Goal: Task Accomplishment & Management: Manage account settings

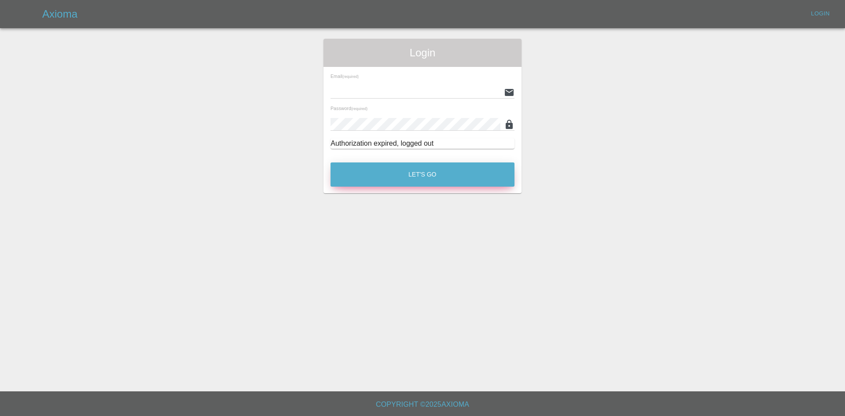
type input "[PERSON_NAME][EMAIL_ADDRESS][PERSON_NAME][DOMAIN_NAME]"
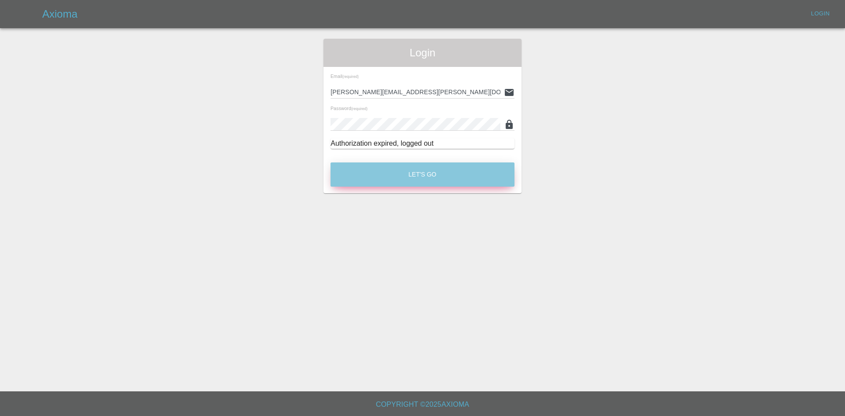
click at [388, 174] on button "Let's Go" at bounding box center [423, 174] width 184 height 24
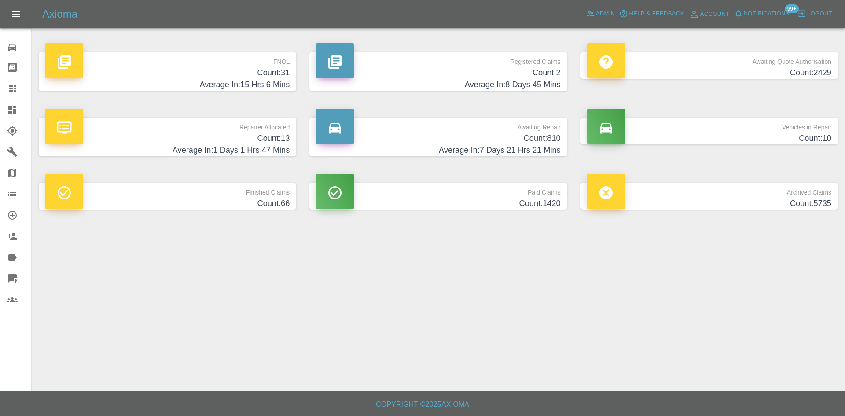
click at [694, 72] on h4 "Count: 2429" at bounding box center [709, 73] width 244 height 12
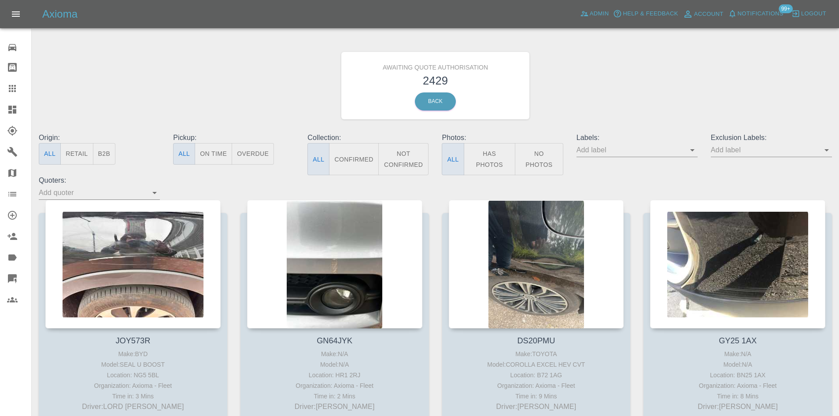
click at [107, 155] on button "B2B" at bounding box center [104, 154] width 23 height 22
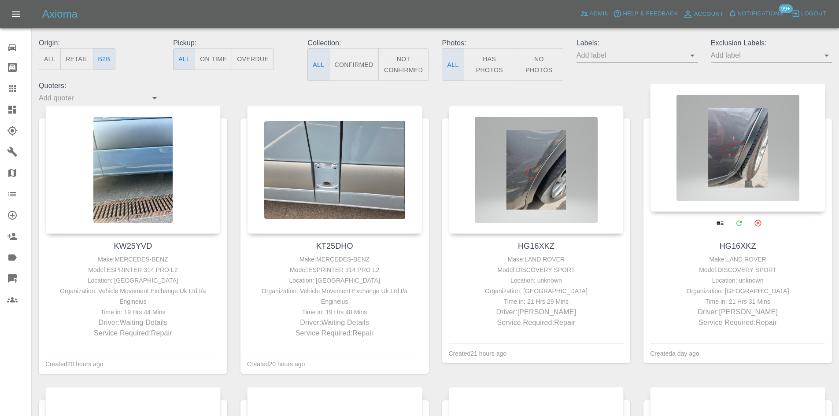
scroll to position [132, 0]
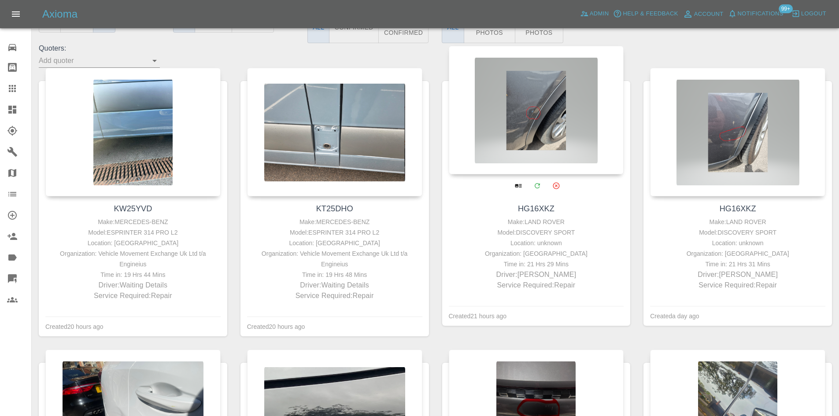
click at [557, 89] on div at bounding box center [536, 110] width 175 height 129
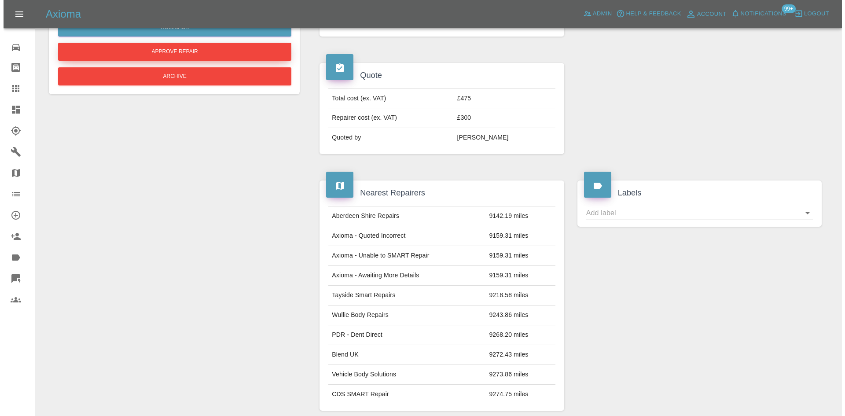
scroll to position [132, 0]
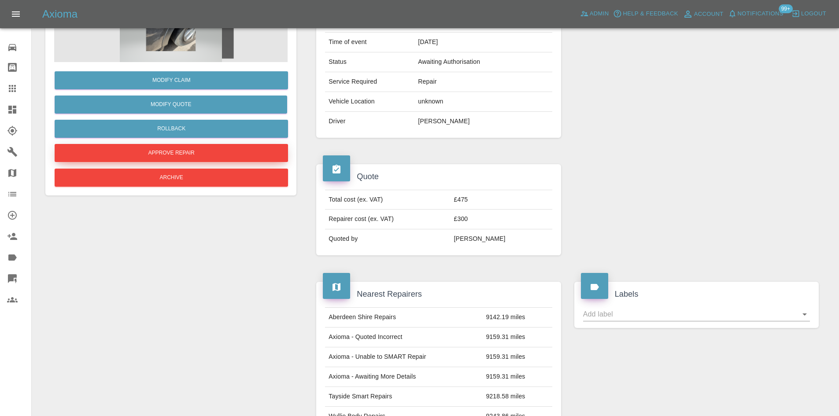
click at [211, 151] on button "Approve Repair" at bounding box center [171, 153] width 233 height 18
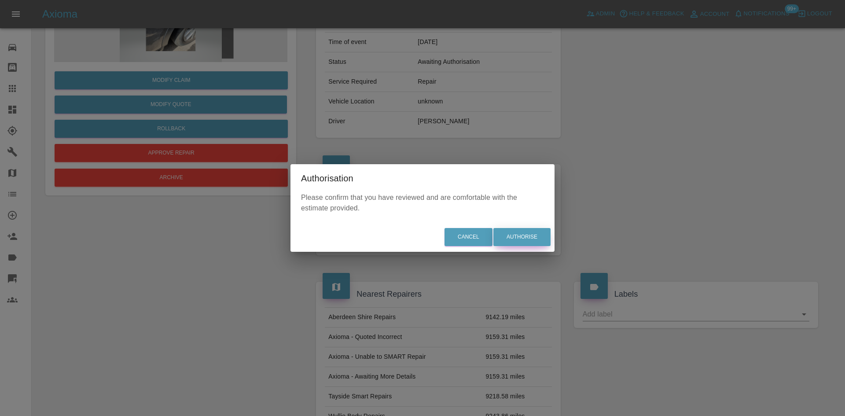
click at [522, 236] on button "Authorise" at bounding box center [522, 237] width 57 height 18
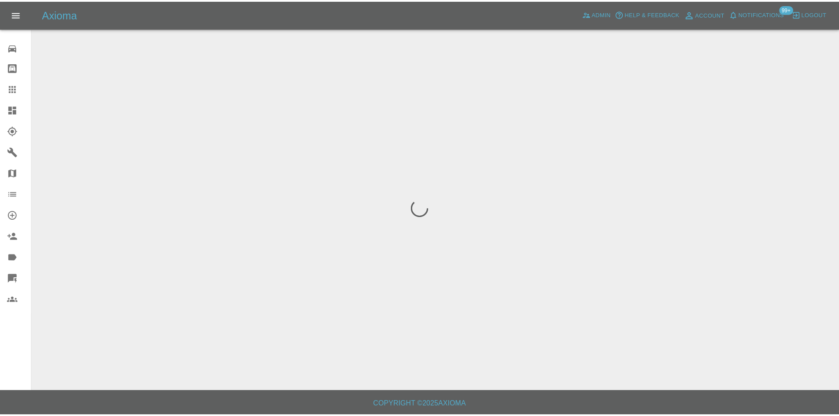
scroll to position [0, 0]
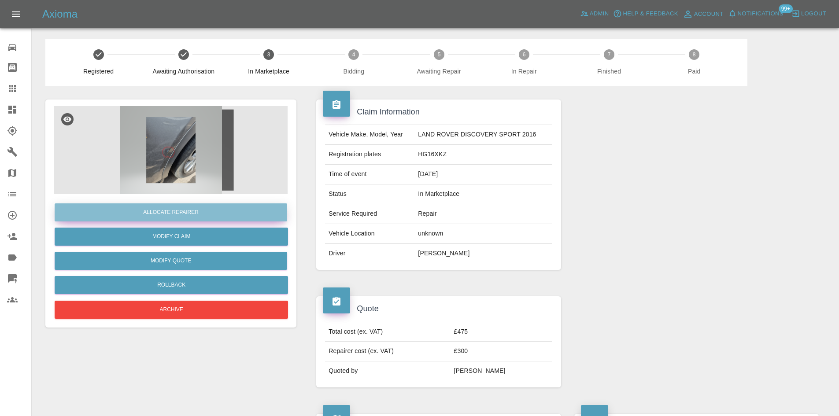
click at [209, 210] on button "Allocate Repairer" at bounding box center [171, 212] width 232 height 18
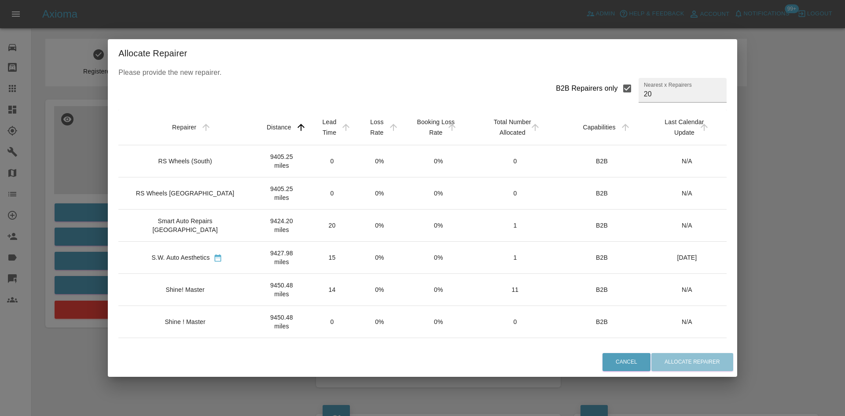
click at [601, 94] on label "B2B Repairers only" at bounding box center [596, 88] width 81 height 21
click at [618, 94] on input "B2B Repairers only" at bounding box center [627, 88] width 18 height 18
checkbox input "false"
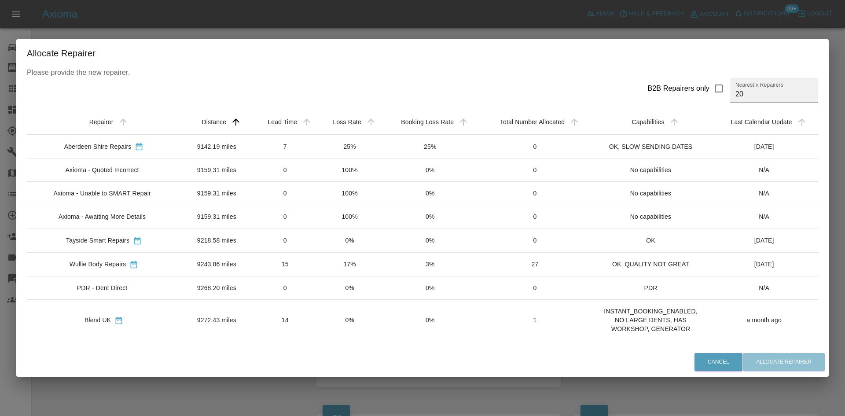
click at [146, 211] on td "Axioma - Awaiting More Details" at bounding box center [104, 216] width 154 height 23
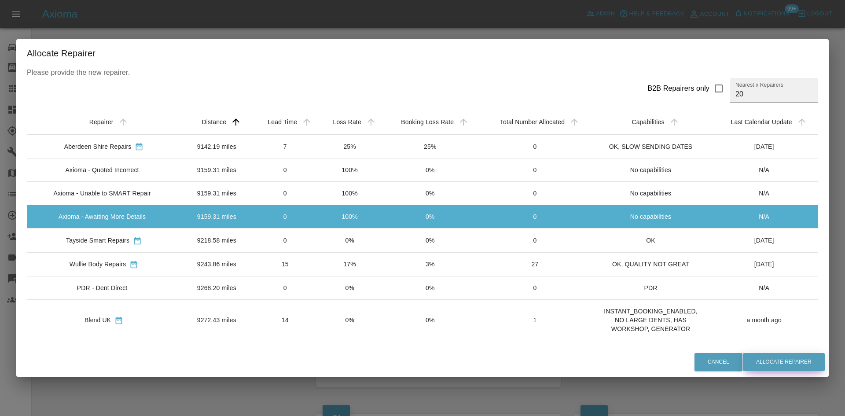
click at [810, 368] on button "Allocate Repairer" at bounding box center [784, 362] width 82 height 18
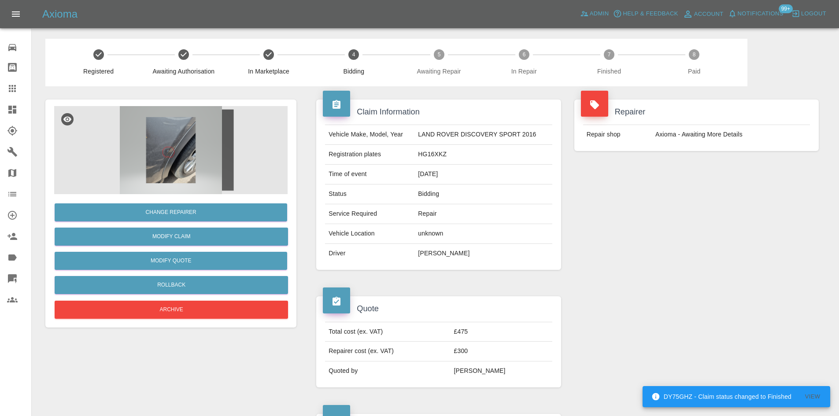
click at [21, 113] on div at bounding box center [19, 109] width 25 height 11
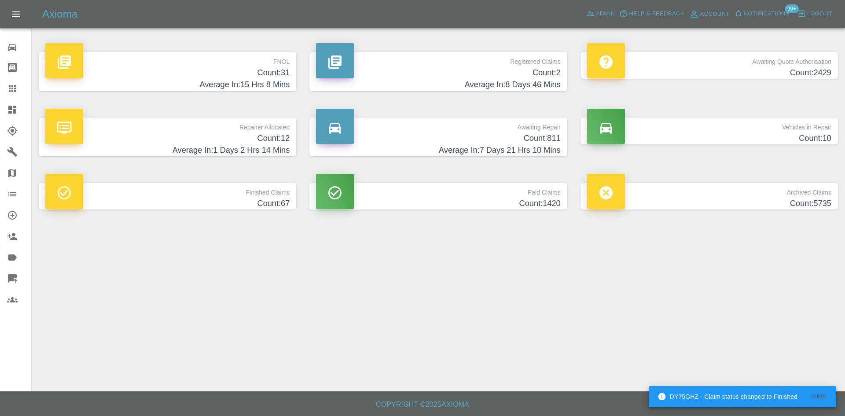
click at [478, 137] on h4 "Count: 811" at bounding box center [438, 139] width 244 height 12
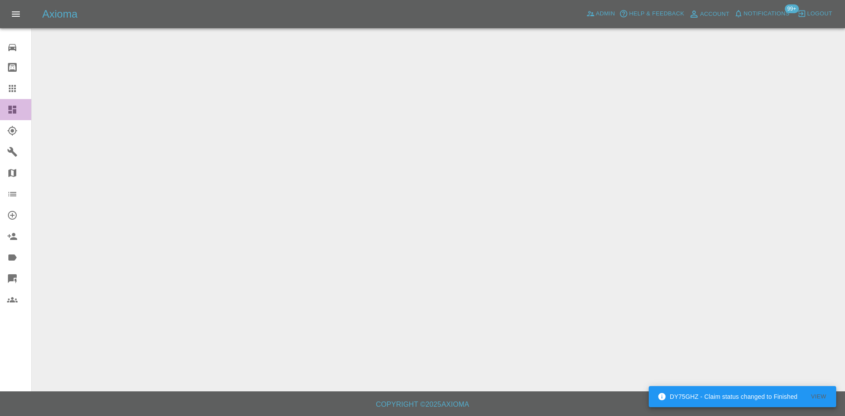
click at [3, 111] on link "Dashboard" at bounding box center [15, 109] width 31 height 21
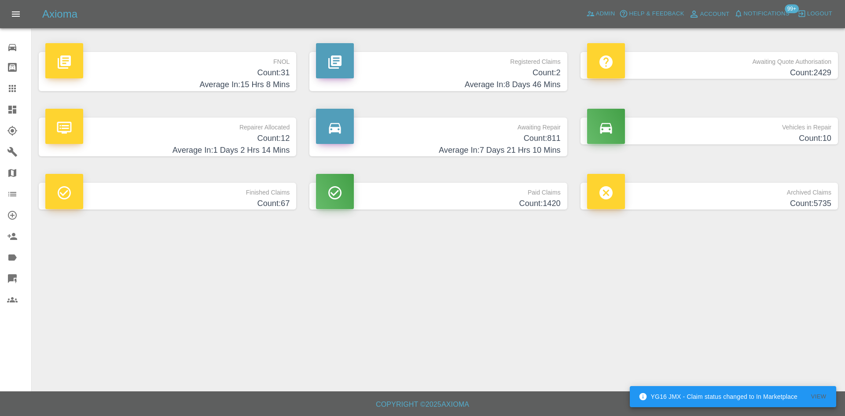
click at [739, 65] on p "Awaiting Quote Authorisation" at bounding box center [709, 59] width 244 height 15
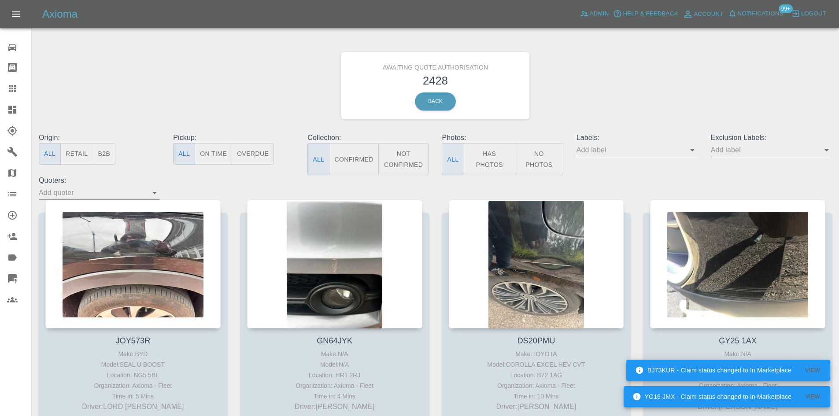
click at [106, 159] on button "B2B" at bounding box center [104, 154] width 23 height 22
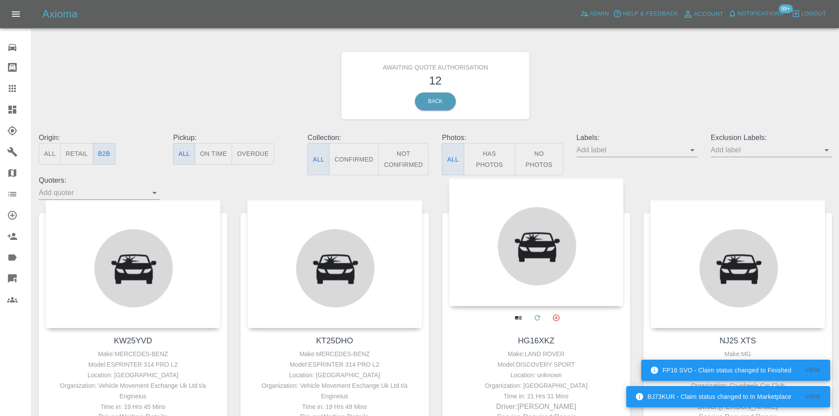
click at [554, 263] on div at bounding box center [536, 242] width 175 height 129
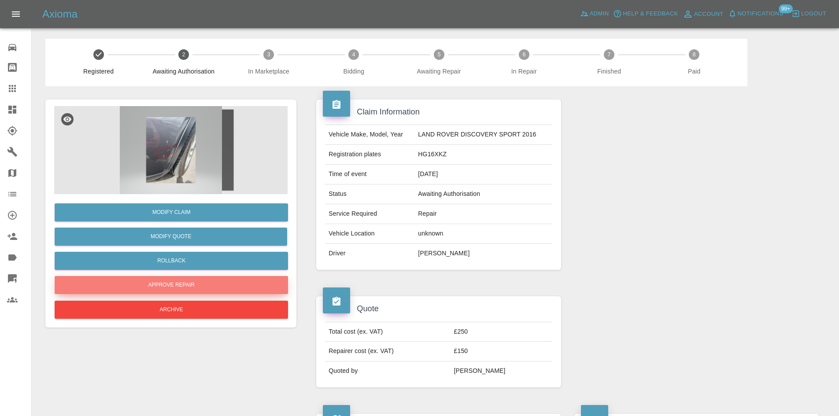
click at [201, 284] on button "Approve Repair" at bounding box center [171, 285] width 233 height 18
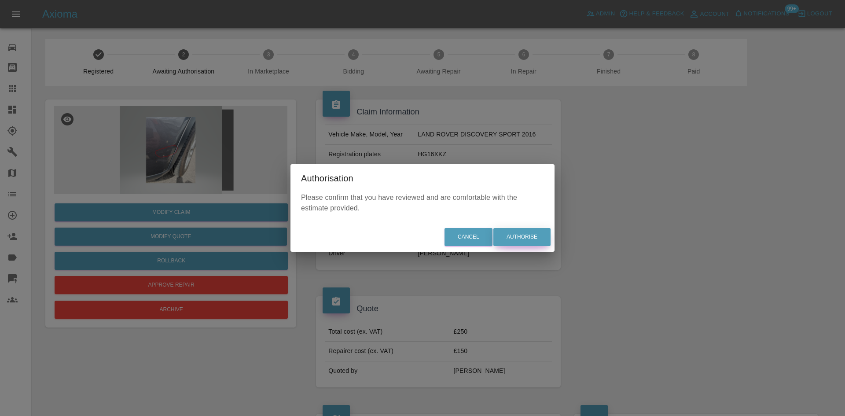
click at [516, 234] on button "Authorise" at bounding box center [522, 237] width 57 height 18
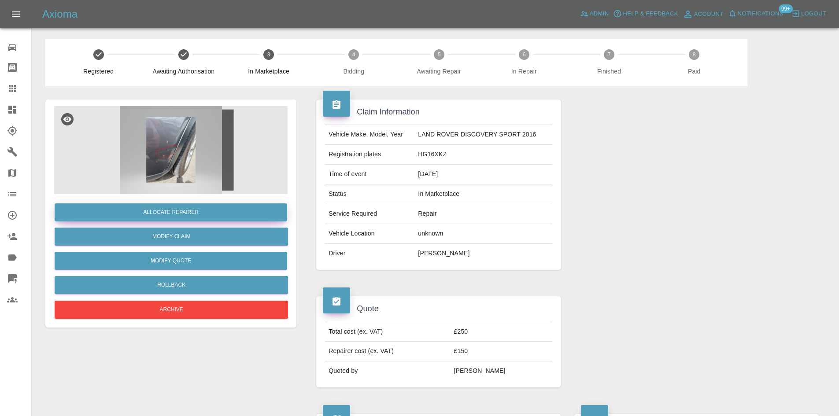
click at [173, 214] on button "Allocate Repairer" at bounding box center [171, 212] width 232 height 18
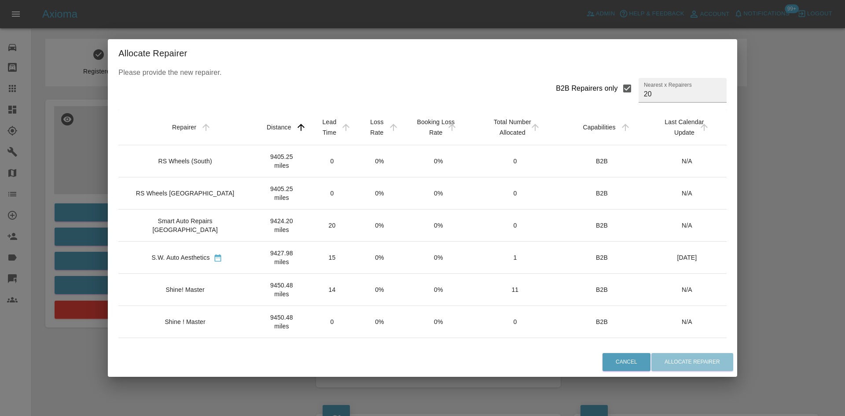
click at [579, 89] on div "B2B Repairers only" at bounding box center [587, 88] width 62 height 11
click at [618, 89] on input "B2B Repairers only" at bounding box center [627, 88] width 18 height 18
checkbox input "false"
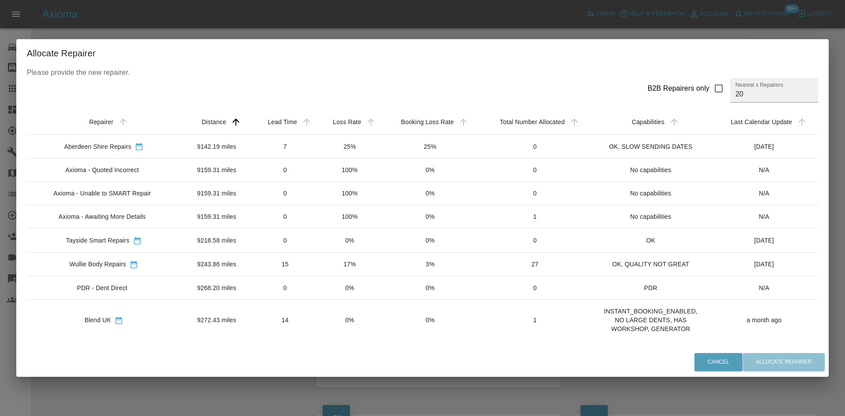
click at [136, 212] on td "Axioma - Awaiting More Details" at bounding box center [104, 216] width 154 height 23
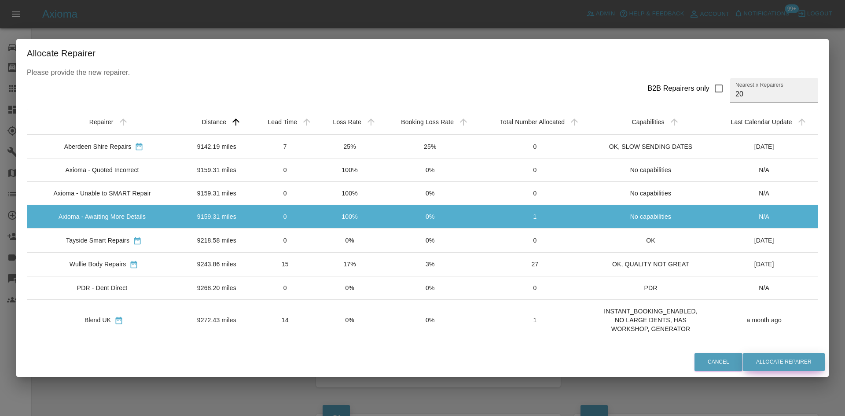
click at [770, 358] on button "Allocate Repairer" at bounding box center [784, 362] width 82 height 18
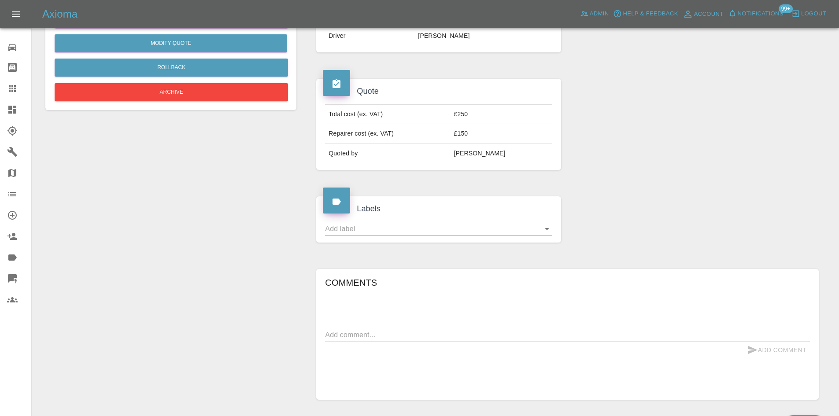
scroll to position [220, 0]
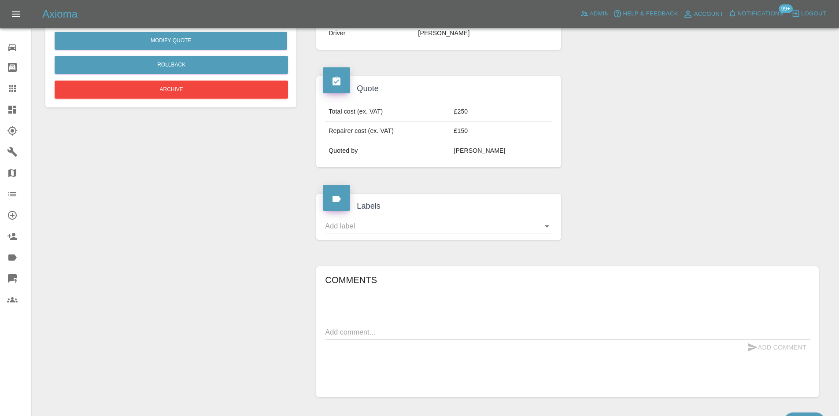
click at [10, 114] on icon at bounding box center [12, 110] width 8 height 8
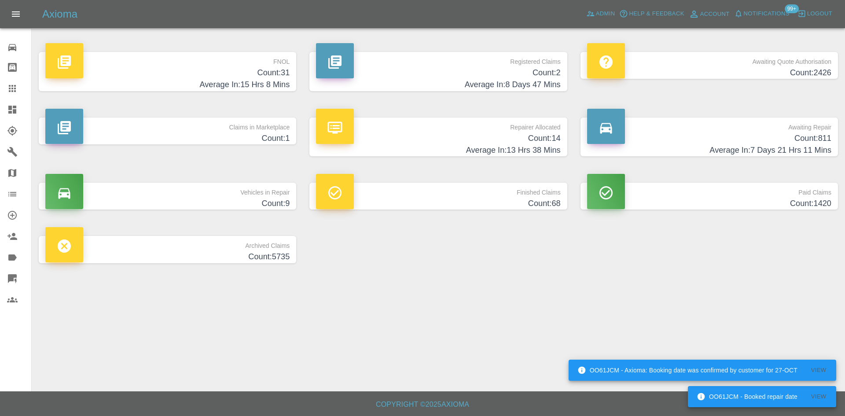
click at [512, 135] on h4 "Count: 14" at bounding box center [438, 139] width 244 height 12
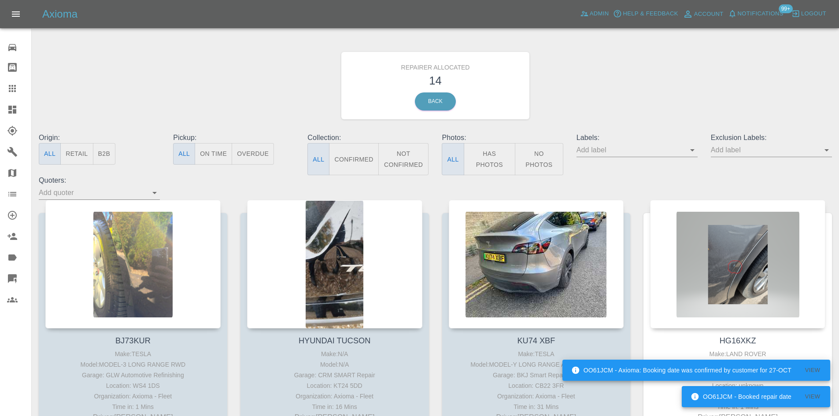
click at [118, 153] on div "Origin: All Retail B2B" at bounding box center [99, 154] width 134 height 43
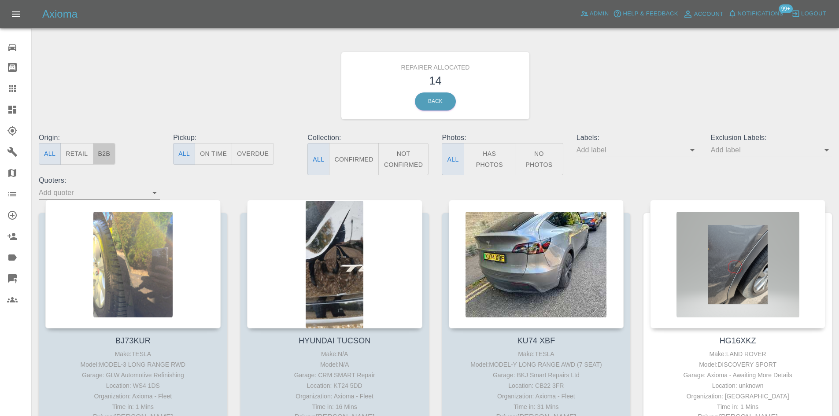
click at [107, 151] on button "B2B" at bounding box center [104, 154] width 23 height 22
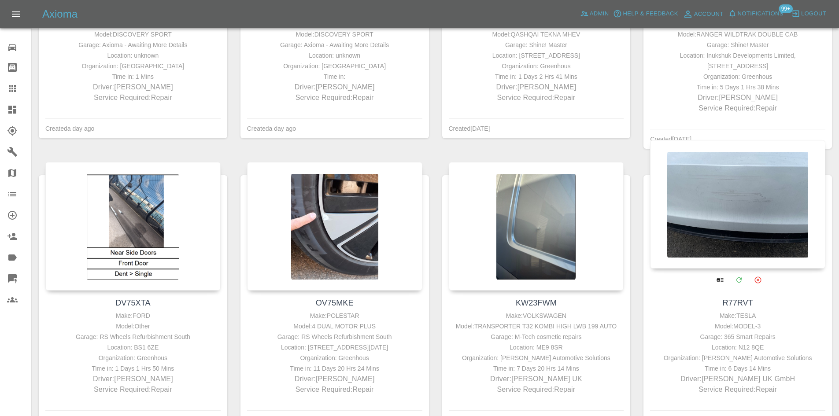
scroll to position [308, 0]
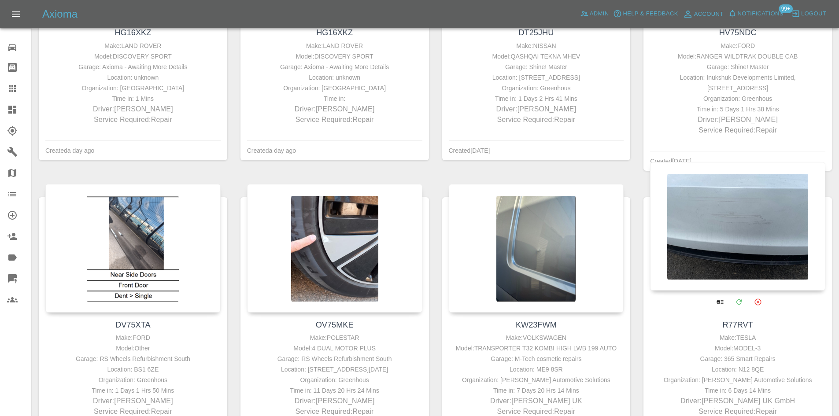
click at [761, 216] on div at bounding box center [737, 226] width 175 height 129
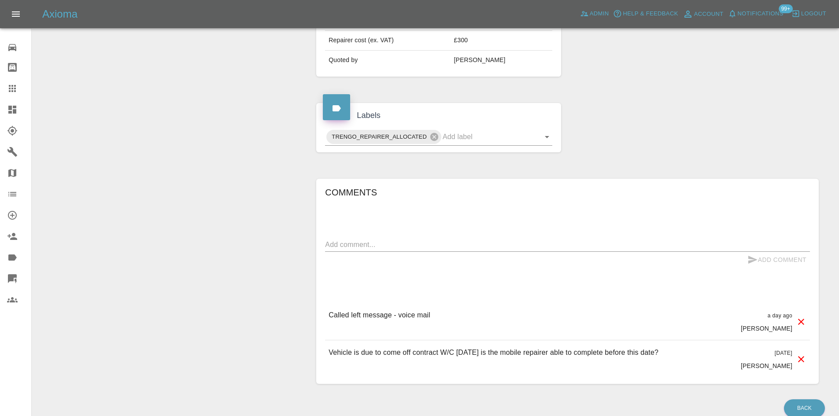
scroll to position [352, 0]
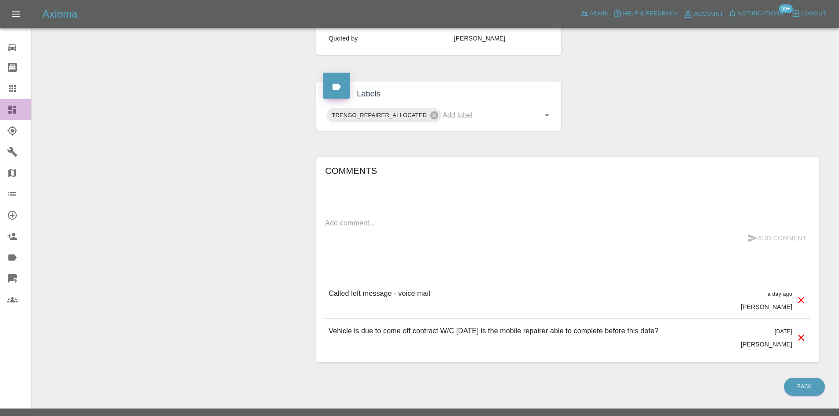
click at [8, 113] on icon at bounding box center [12, 109] width 11 height 11
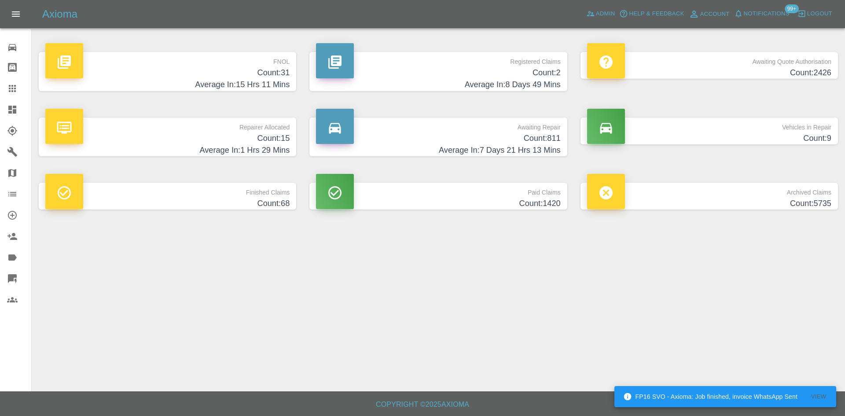
click at [550, 73] on h4 "Count: 2" at bounding box center [438, 73] width 244 height 12
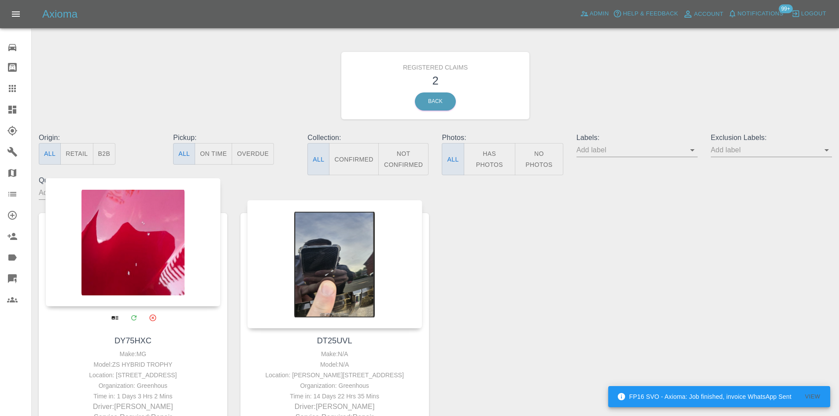
click at [188, 219] on div at bounding box center [132, 242] width 175 height 129
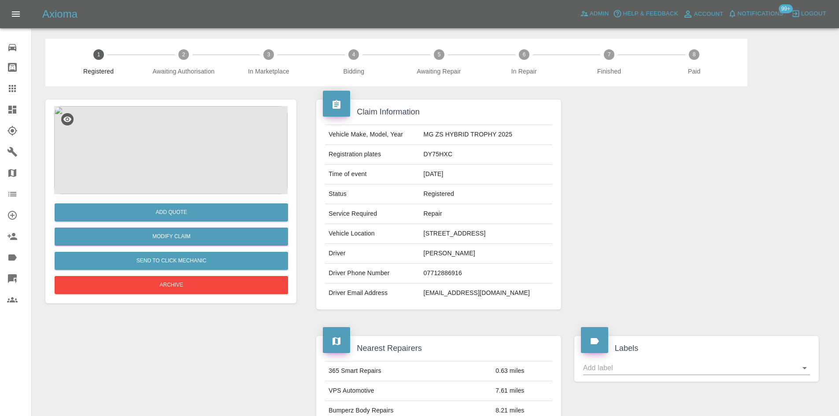
click at [0, 107] on link "Dashboard" at bounding box center [15, 109] width 31 height 21
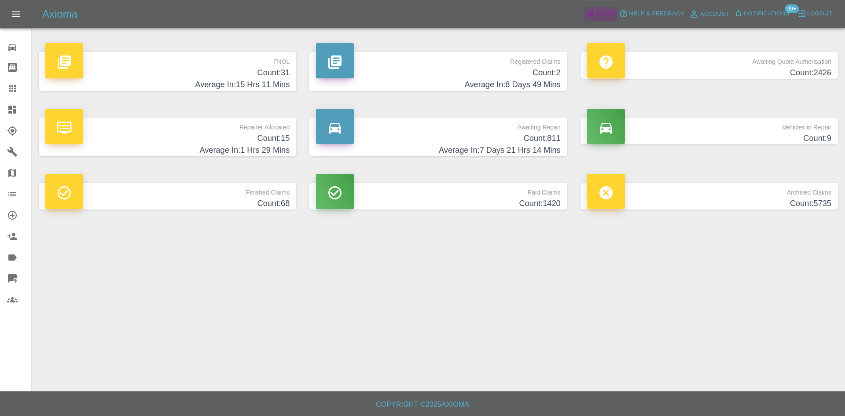
click at [596, 11] on span "Admin" at bounding box center [605, 14] width 19 height 10
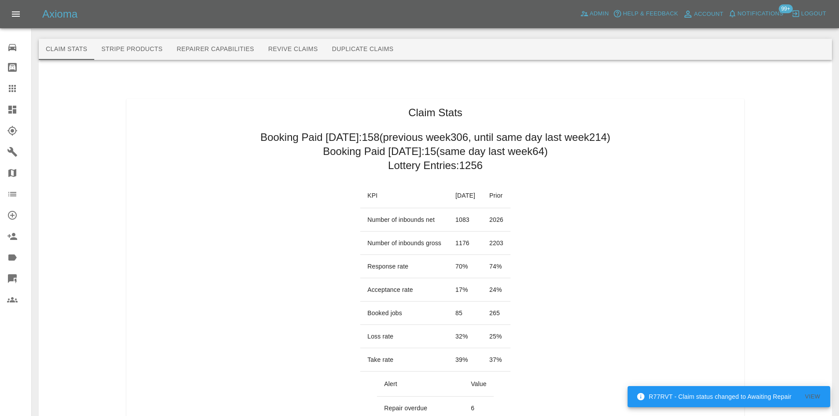
click at [3, 110] on link "Dashboard" at bounding box center [15, 109] width 31 height 21
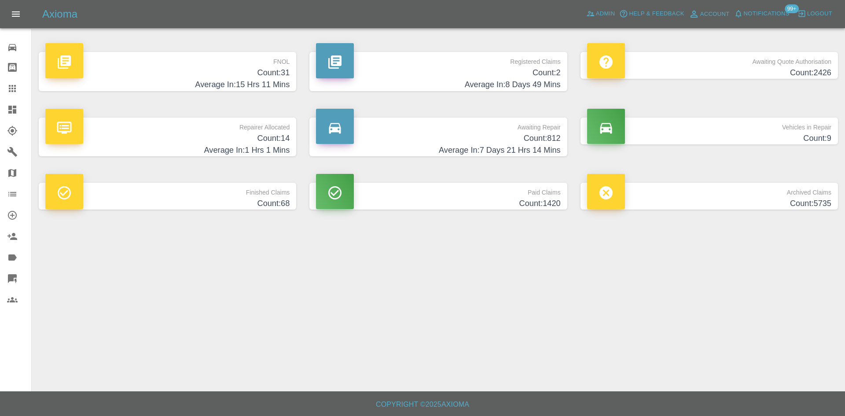
click at [271, 153] on h4 "Average In: 1 Hrs 1 Mins" at bounding box center [167, 150] width 244 height 12
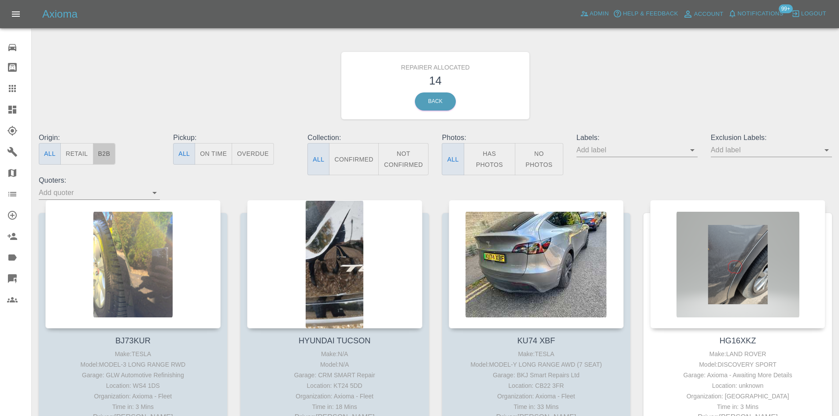
click at [107, 159] on button "B2B" at bounding box center [104, 154] width 23 height 22
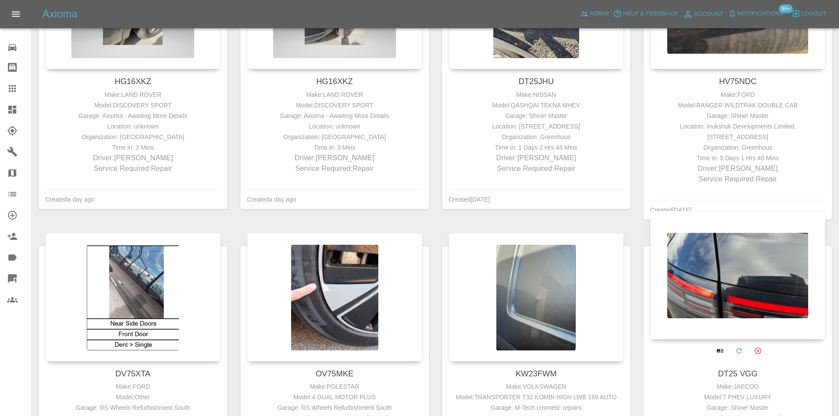
scroll to position [264, 0]
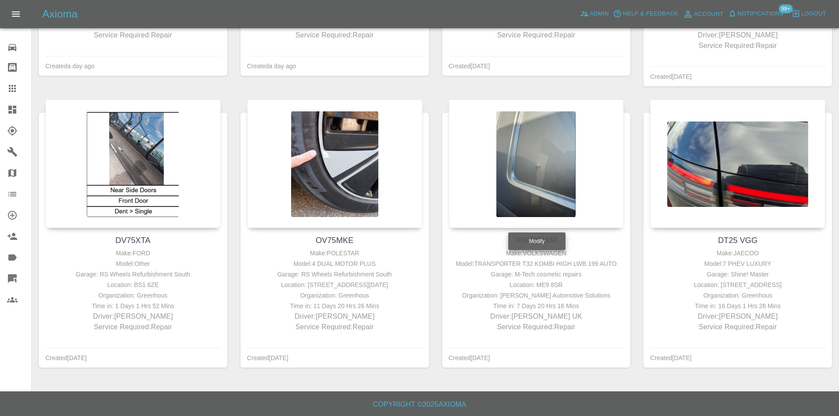
scroll to position [183, 0]
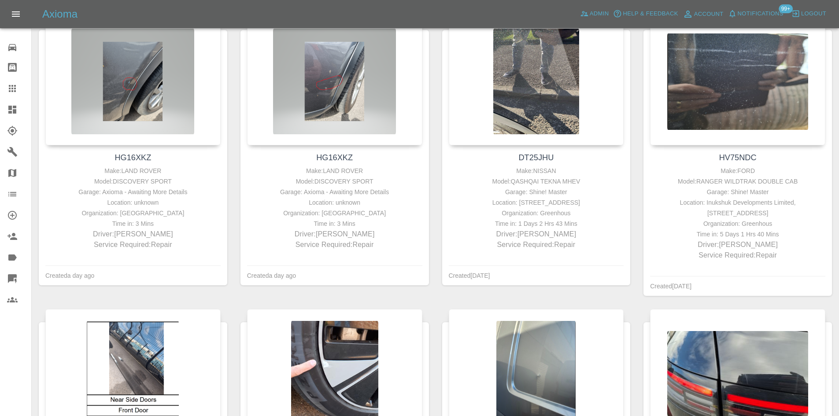
click at [7, 113] on icon at bounding box center [12, 109] width 11 height 11
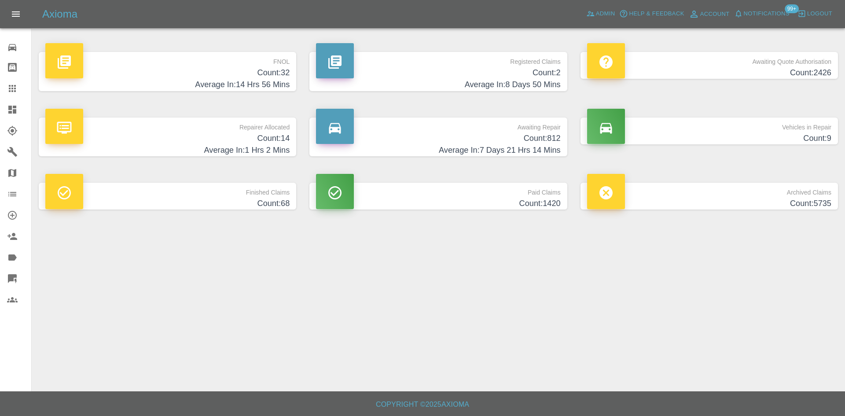
click at [227, 151] on h4 "Average In: 1 Hrs 2 Mins" at bounding box center [167, 150] width 244 height 12
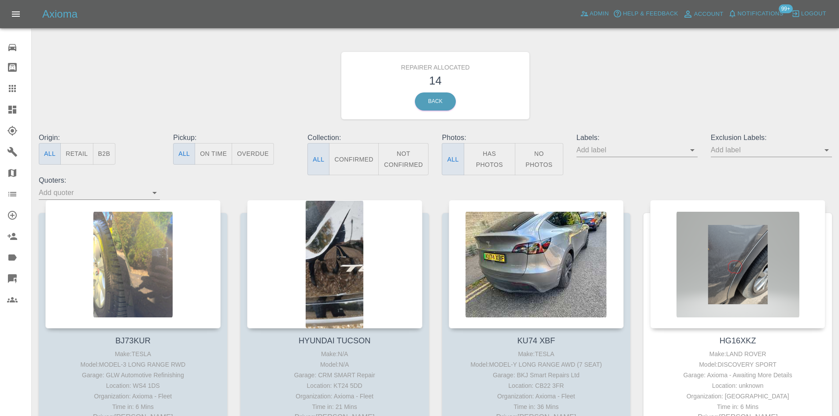
click at [103, 150] on button "B2B" at bounding box center [104, 154] width 23 height 22
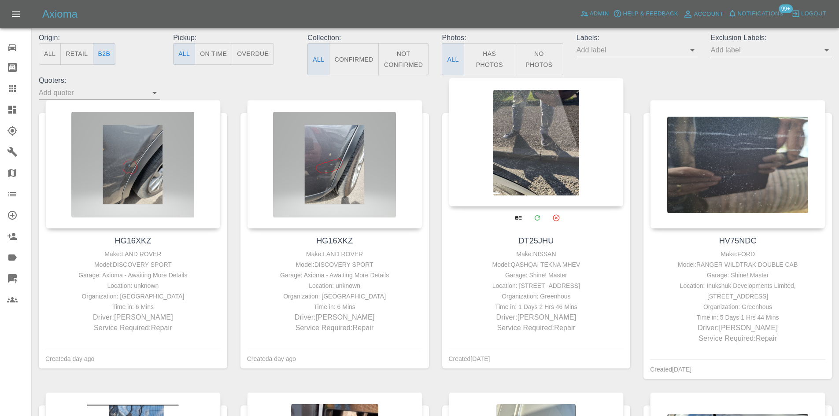
scroll to position [95, 0]
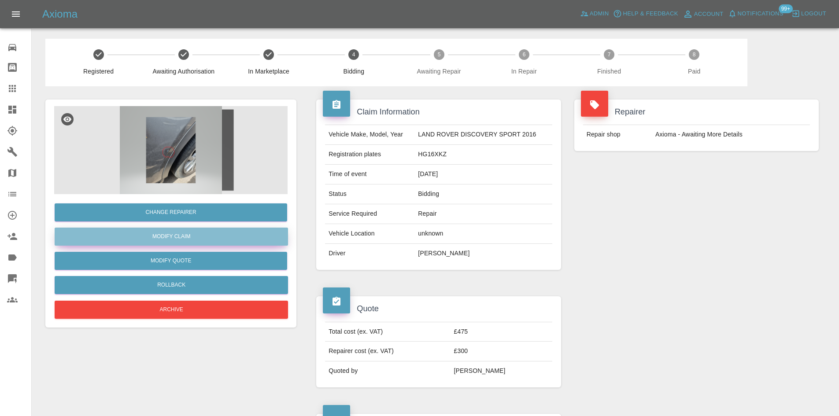
click at [187, 232] on link "Modify Claim" at bounding box center [171, 237] width 233 height 18
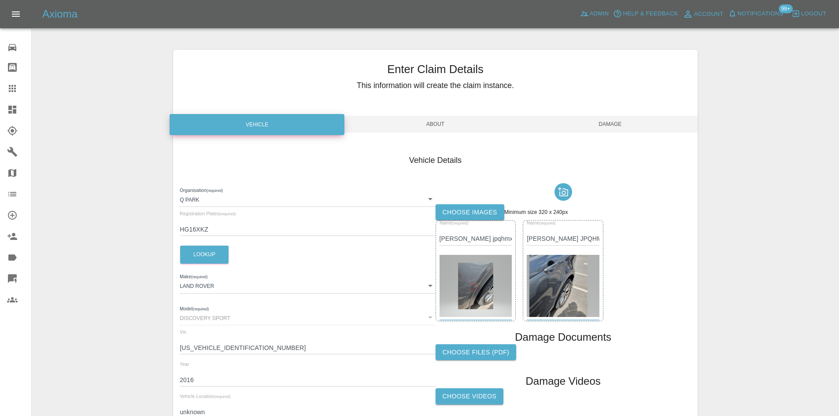
click at [417, 119] on span "About" at bounding box center [435, 124] width 175 height 17
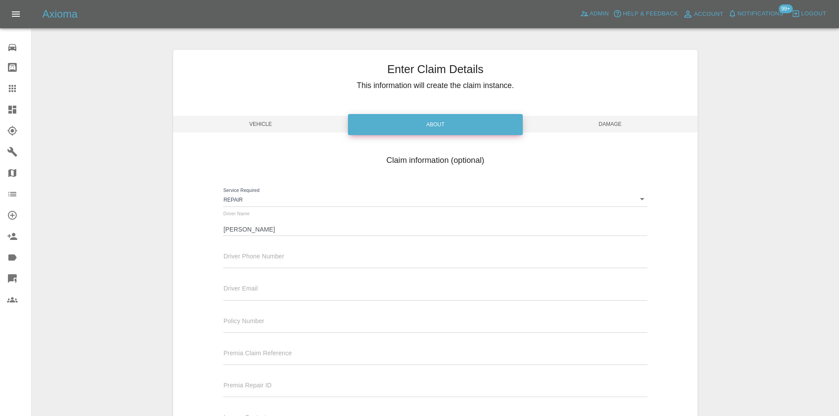
click at [251, 284] on label "Driver Email" at bounding box center [240, 288] width 34 height 9
click at [246, 289] on input "text" at bounding box center [435, 294] width 424 height 13
paste input "[PERSON_NAME][EMAIL_ADDRESS][DOMAIN_NAME]"
type input "[PERSON_NAME][EMAIL_ADDRESS][DOMAIN_NAME]"
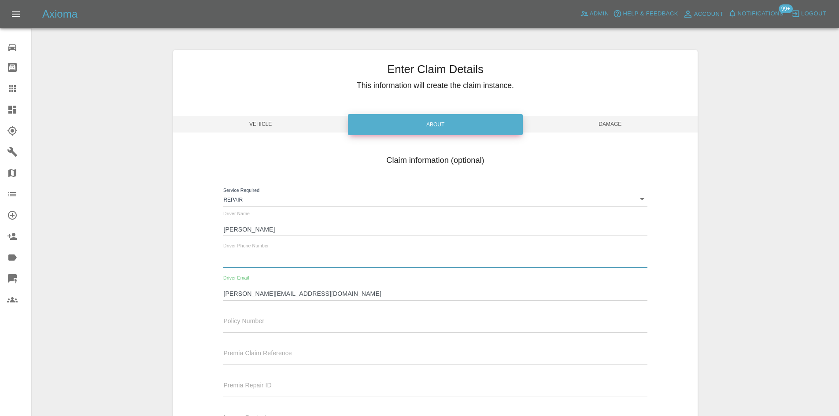
click at [239, 260] on input "text" at bounding box center [435, 261] width 424 height 13
paste input "07989 301213"
type input "07989 301213"
click at [602, 121] on span "Damage" at bounding box center [610, 124] width 175 height 17
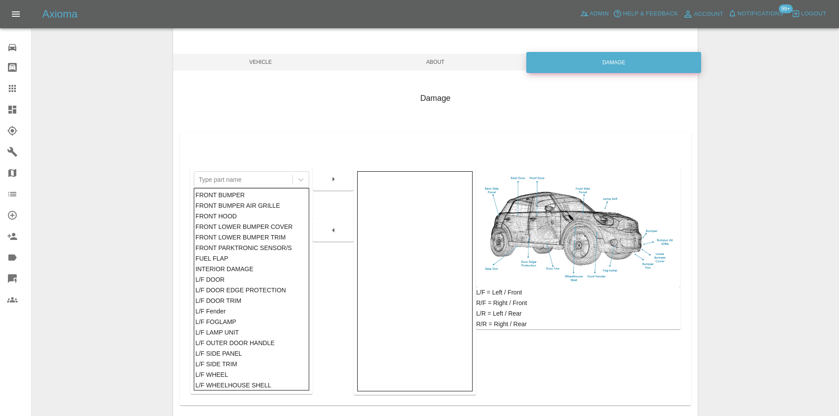
scroll to position [129, 0]
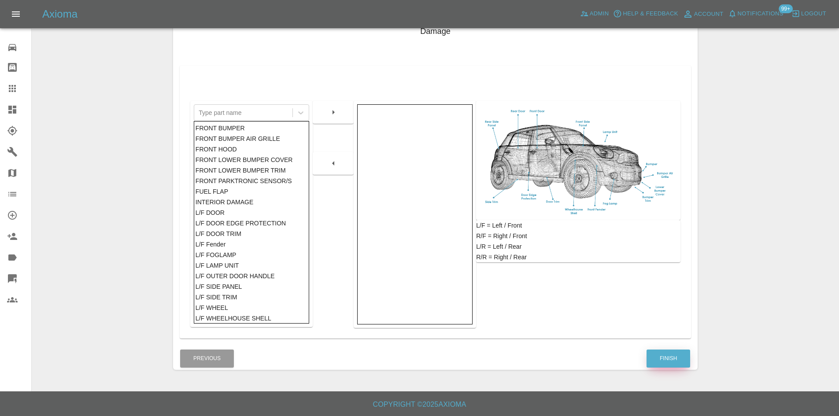
click at [667, 355] on button "Finish" at bounding box center [668, 359] width 44 height 18
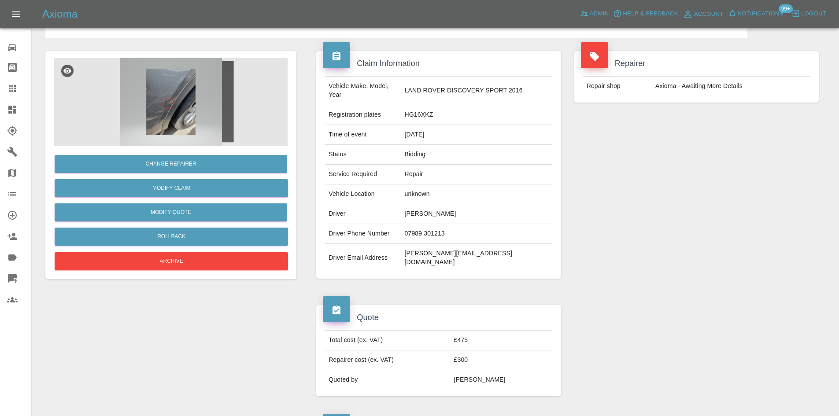
scroll to position [132, 0]
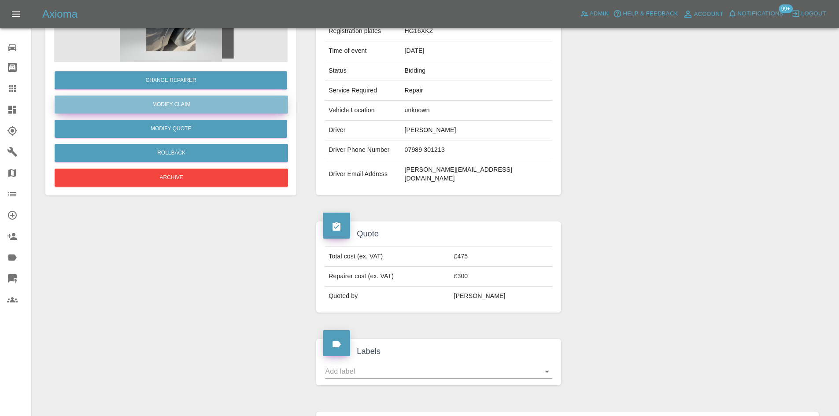
click at [158, 101] on link "Modify Claim" at bounding box center [171, 105] width 233 height 18
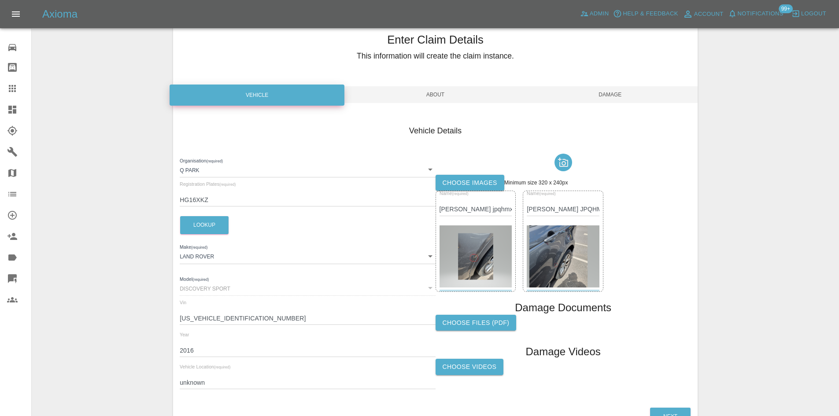
scroll to position [88, 0]
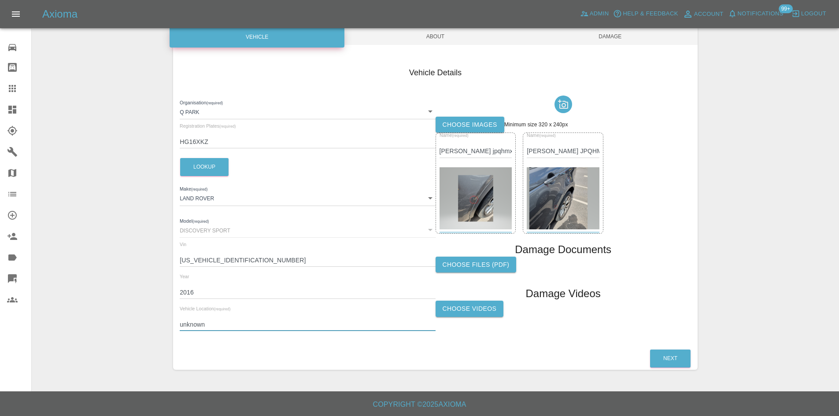
drag, startPoint x: 226, startPoint y: 329, endPoint x: 141, endPoint y: 321, distance: 85.4
click at [141, 321] on div "Enter Claim Details This information will create the claim instance. Vehicle Ab…" at bounding box center [435, 166] width 806 height 430
drag, startPoint x: 241, startPoint y: 327, endPoint x: 176, endPoint y: 323, distance: 65.3
click at [176, 323] on div "Vehicle Details Organisation (required) Q Park 636b7ea454cf410016ef4d2c Registr…" at bounding box center [435, 201] width 524 height 294
type input "GL53 0AT"
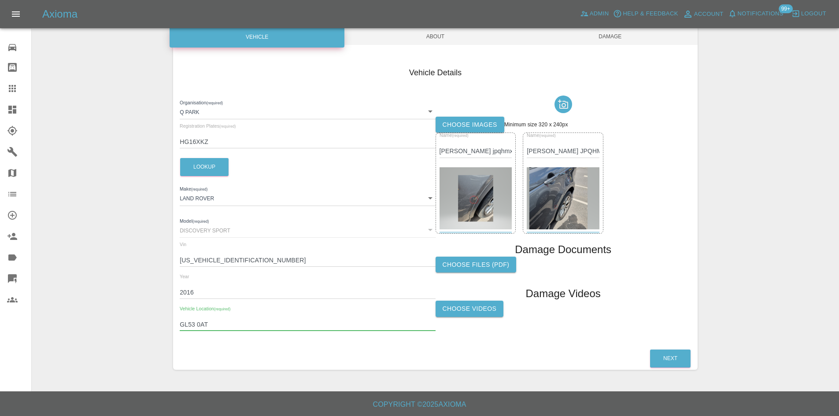
click at [569, 35] on span "Damage" at bounding box center [610, 36] width 175 height 17
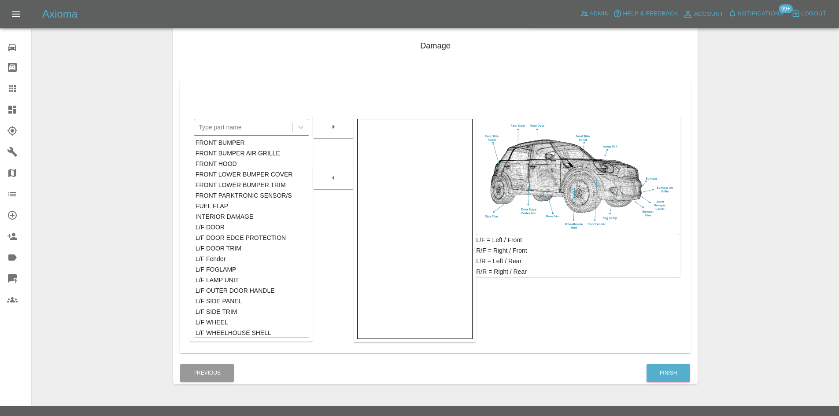
scroll to position [129, 0]
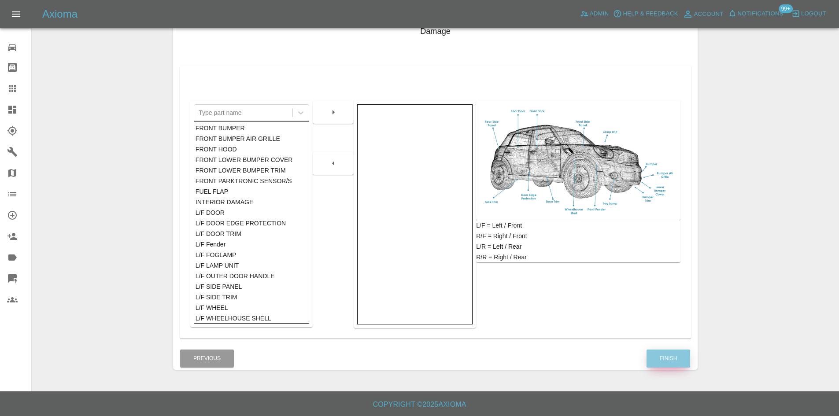
click at [679, 350] on button "Finish" at bounding box center [668, 359] width 44 height 18
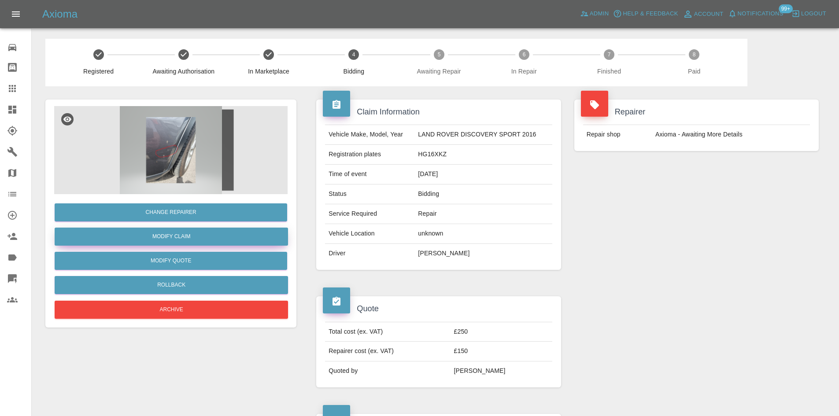
click at [170, 236] on link "Modify Claim" at bounding box center [171, 237] width 233 height 18
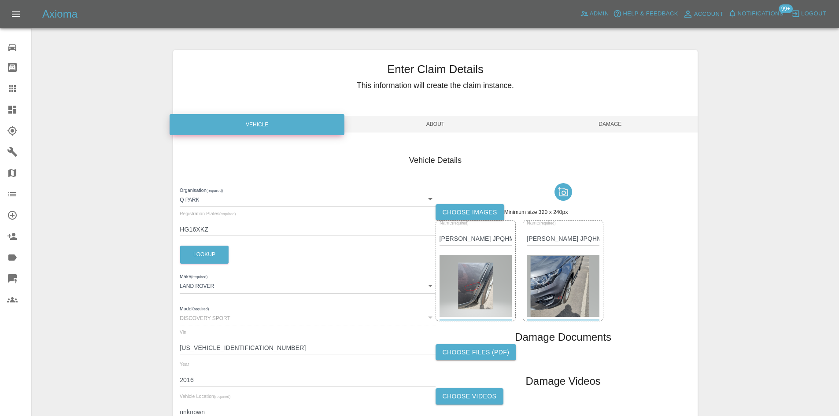
click at [424, 95] on div "Enter Claim Details This information will create the claim instance." at bounding box center [435, 78] width 524 height 57
click at [424, 121] on span "About" at bounding box center [435, 124] width 175 height 17
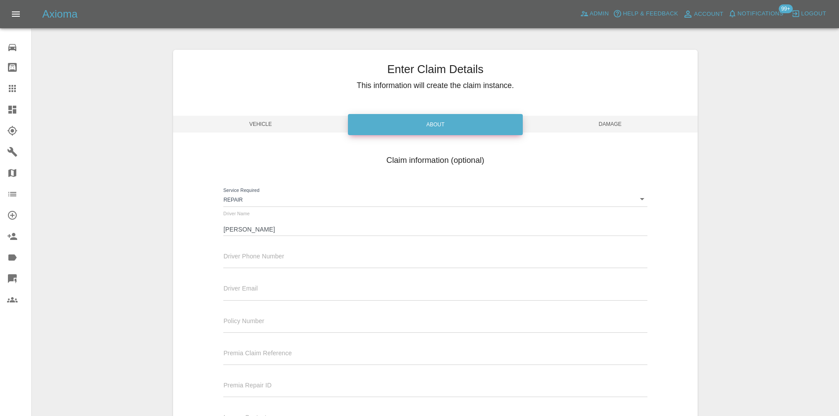
click at [228, 293] on input "text" at bounding box center [435, 294] width 424 height 13
paste input "sam@samstevensmedia.co.uk"
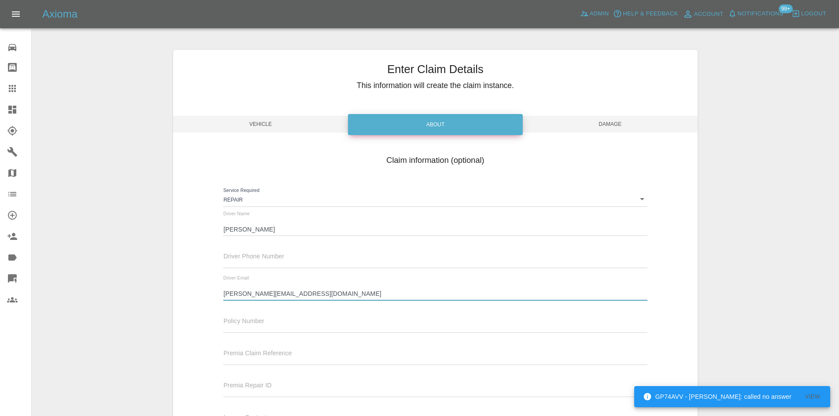
type input "sam@samstevensmedia.co.uk"
click at [237, 250] on div "Driver Phone Number" at bounding box center [435, 255] width 424 height 25
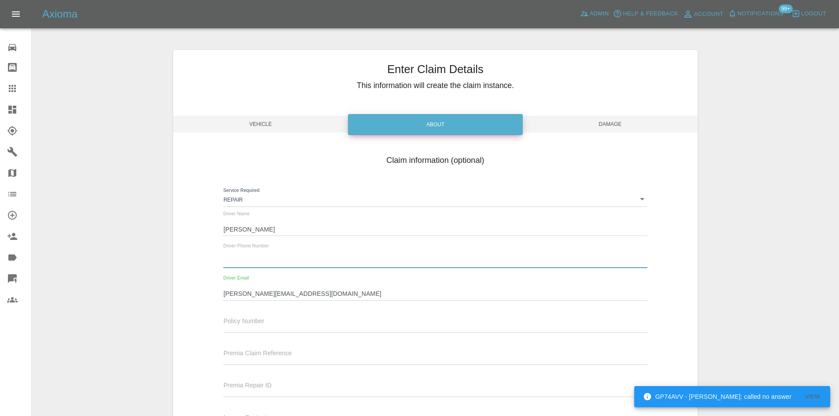
click at [239, 266] on input "text" at bounding box center [435, 261] width 424 height 13
paste input "07989 301213"
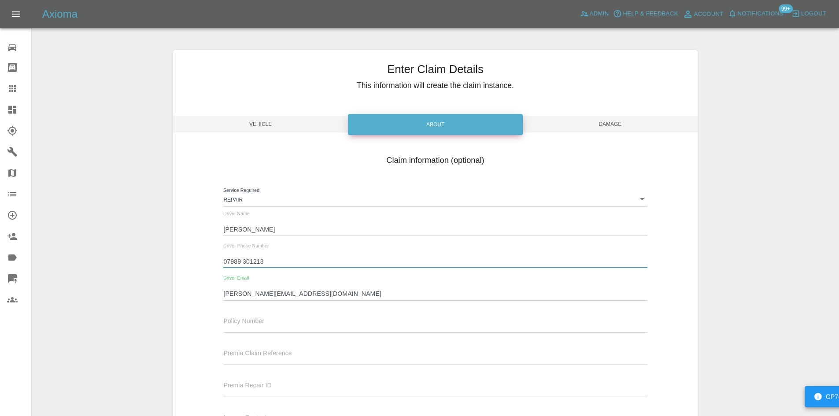
type input "07989 301213"
click at [633, 120] on span "Damage" at bounding box center [610, 124] width 175 height 17
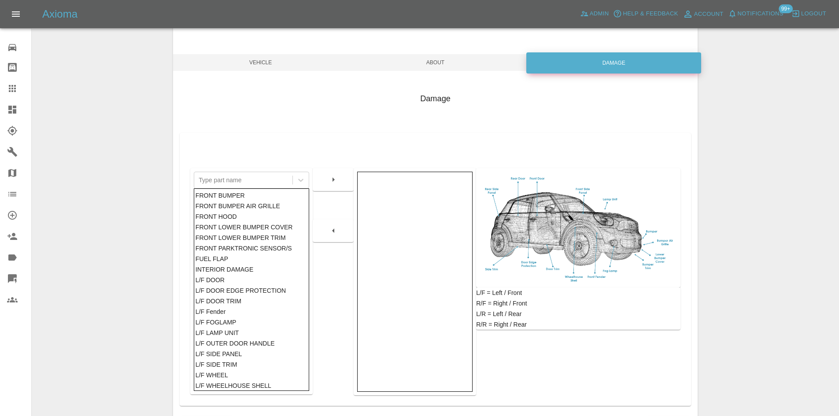
scroll to position [129, 0]
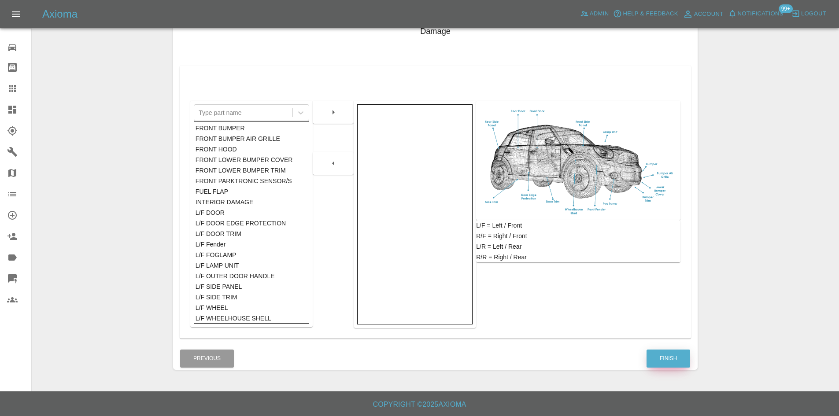
click at [662, 364] on button "Finish" at bounding box center [668, 359] width 44 height 18
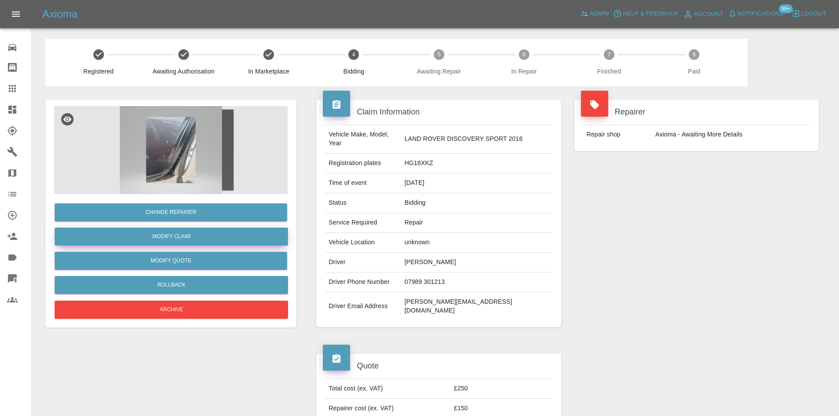
click at [186, 237] on link "Modify Claim" at bounding box center [171, 237] width 233 height 18
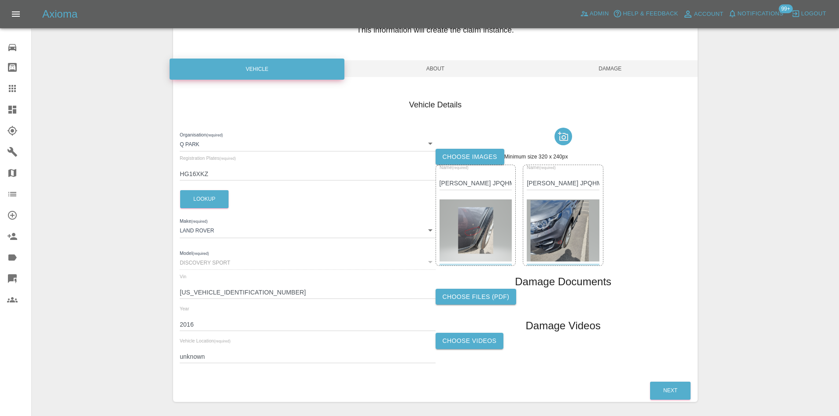
scroll to position [88, 0]
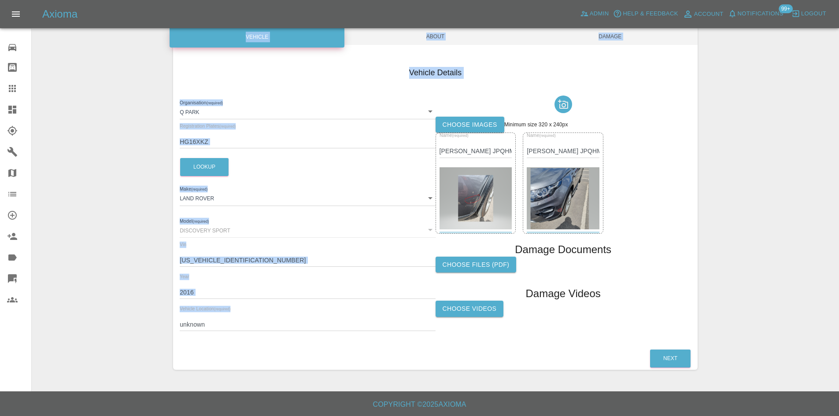
drag, startPoint x: 237, startPoint y: 332, endPoint x: 154, endPoint y: 327, distance: 83.4
click at [154, 327] on div "Enter Claim Details This information will create the claim instance. Vehicle Ab…" at bounding box center [435, 166] width 806 height 430
click at [188, 326] on input "unknown" at bounding box center [307, 324] width 255 height 13
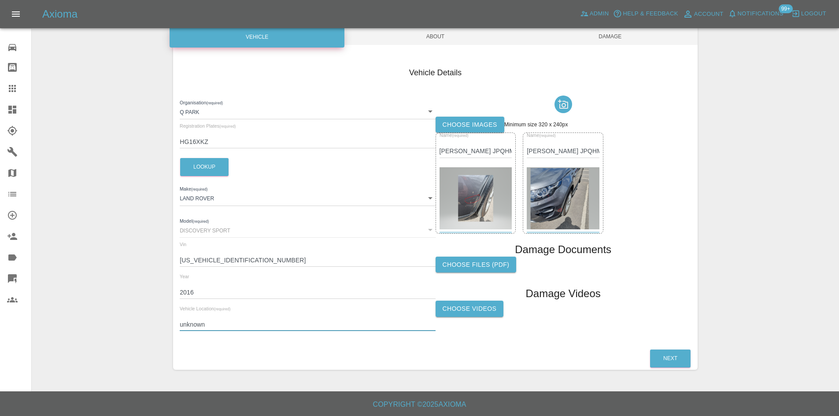
click at [188, 326] on input "unknown" at bounding box center [307, 324] width 255 height 13
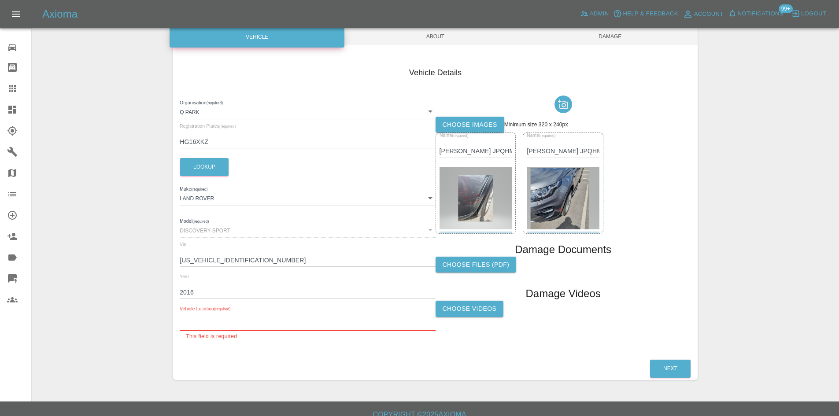
paste input "GL53 0AT"
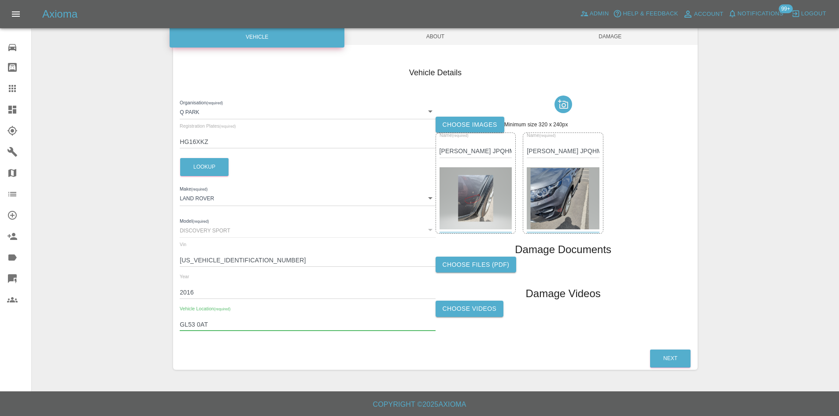
type input "GL53 0AT"
click at [615, 33] on span "Damage" at bounding box center [610, 36] width 175 height 17
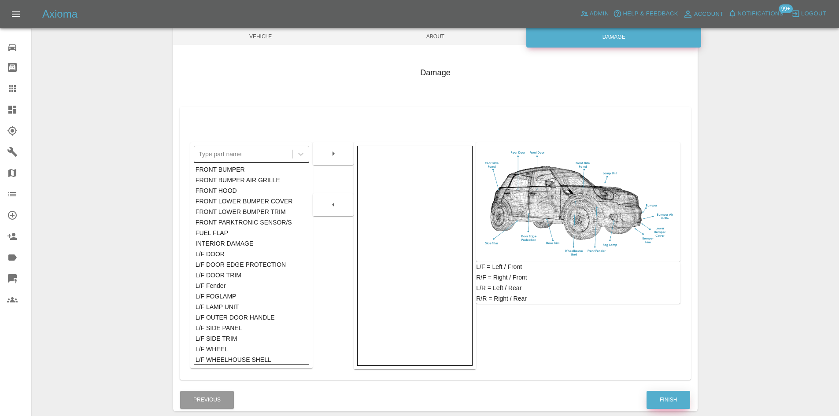
click at [675, 405] on button "Finish" at bounding box center [668, 400] width 44 height 18
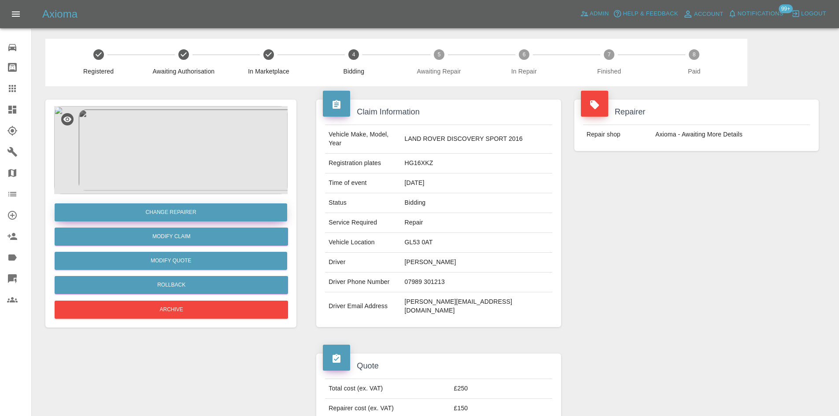
click at [186, 212] on button "Change Repairer" at bounding box center [171, 212] width 232 height 18
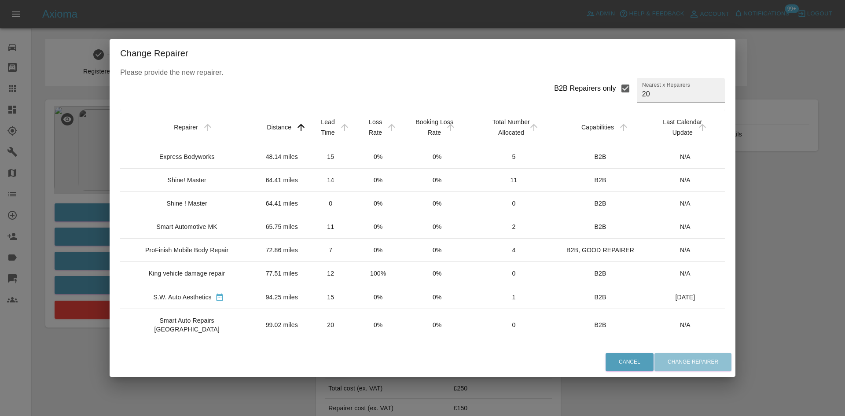
click at [589, 82] on label "B2B Repairers only" at bounding box center [594, 88] width 81 height 21
click at [616, 82] on input "B2B Repairers only" at bounding box center [625, 88] width 18 height 18
checkbox input "false"
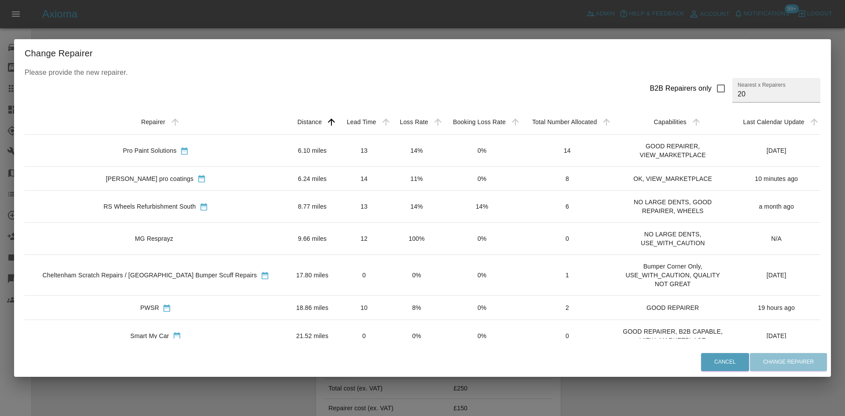
click at [154, 204] on div "RS Wheels Refurbishment South" at bounding box center [149, 206] width 92 height 9
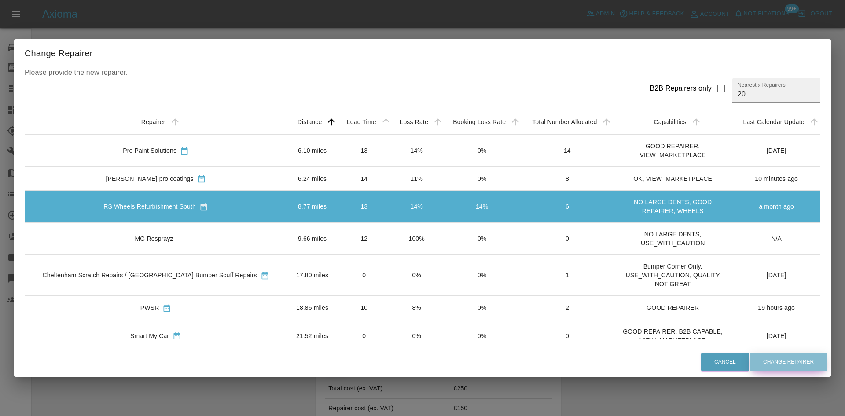
click at [773, 365] on button "Change Repairer" at bounding box center [788, 362] width 77 height 18
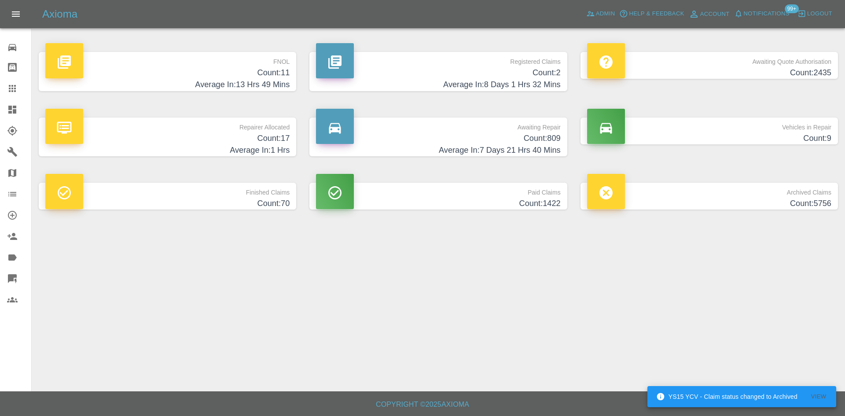
click at [781, 11] on span "Notifications" at bounding box center [767, 14] width 46 height 10
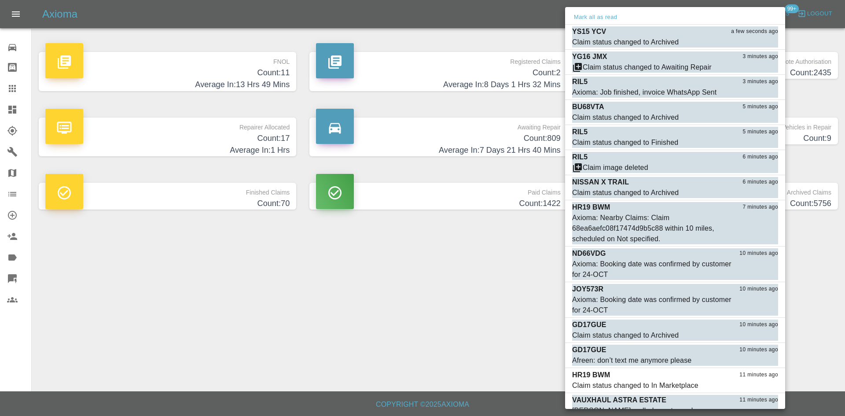
click at [456, 339] on div at bounding box center [422, 208] width 845 height 416
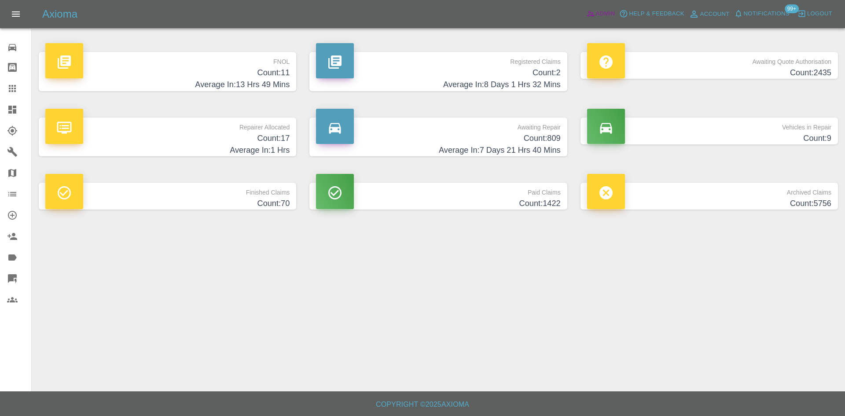
click at [598, 17] on span "Admin" at bounding box center [605, 14] width 19 height 10
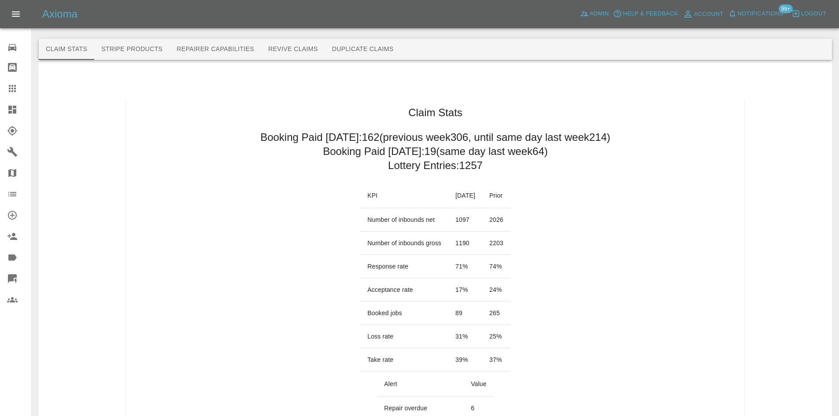
click at [6, 106] on link "Dashboard" at bounding box center [15, 109] width 31 height 21
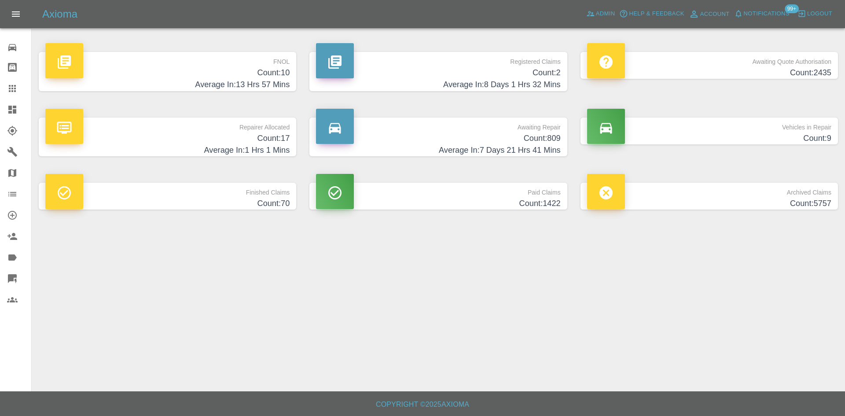
click at [195, 76] on h4 "Count: 10" at bounding box center [167, 73] width 244 height 12
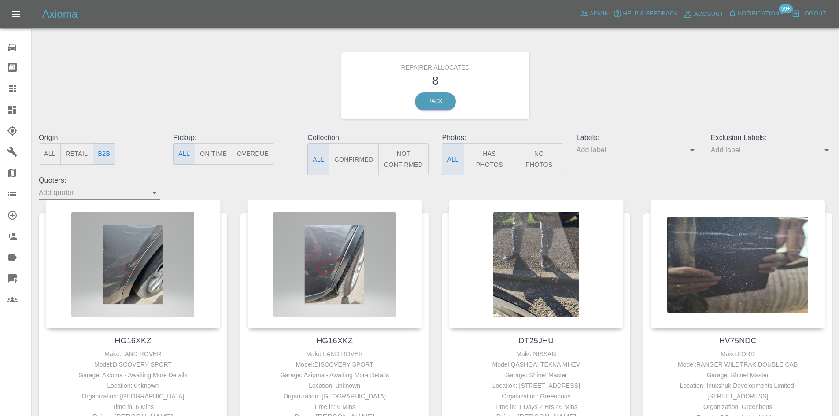
scroll to position [95, 0]
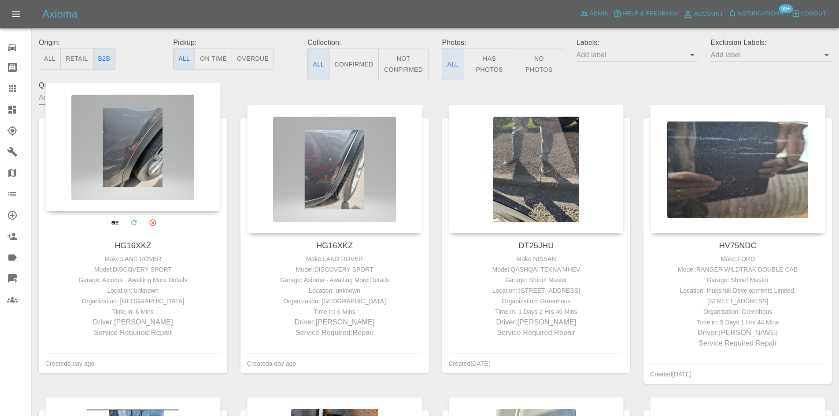
click at [123, 143] on div at bounding box center [132, 147] width 175 height 129
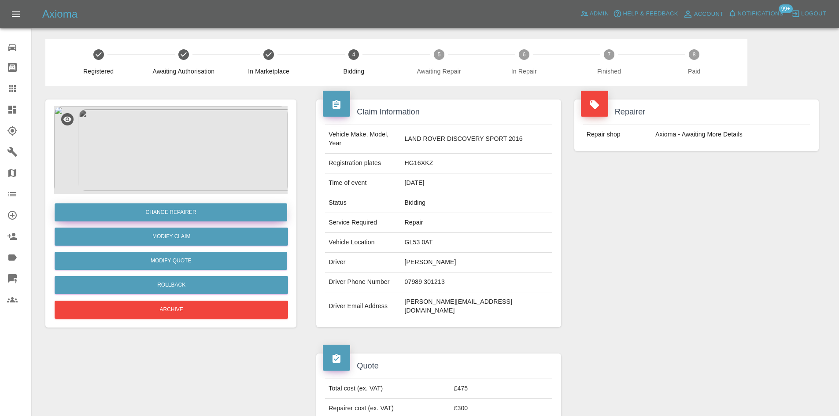
click at [203, 217] on button "Change Repairer" at bounding box center [171, 212] width 232 height 18
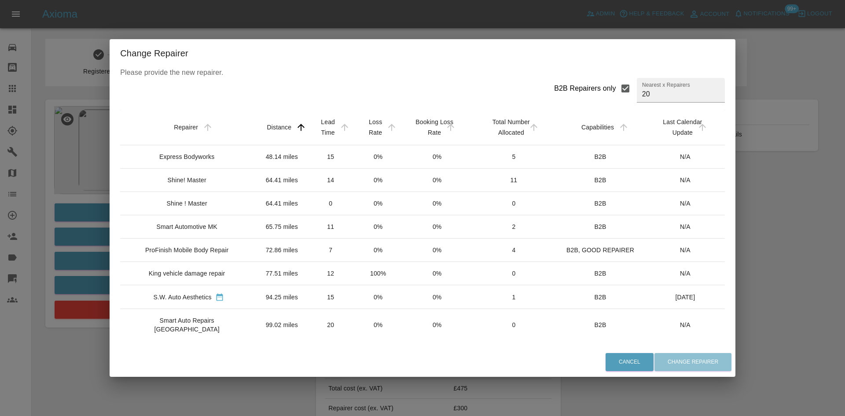
click at [598, 88] on div "B2B Repairers only" at bounding box center [585, 88] width 62 height 11
click at [616, 88] on input "B2B Repairers only" at bounding box center [625, 88] width 18 height 18
checkbox input "false"
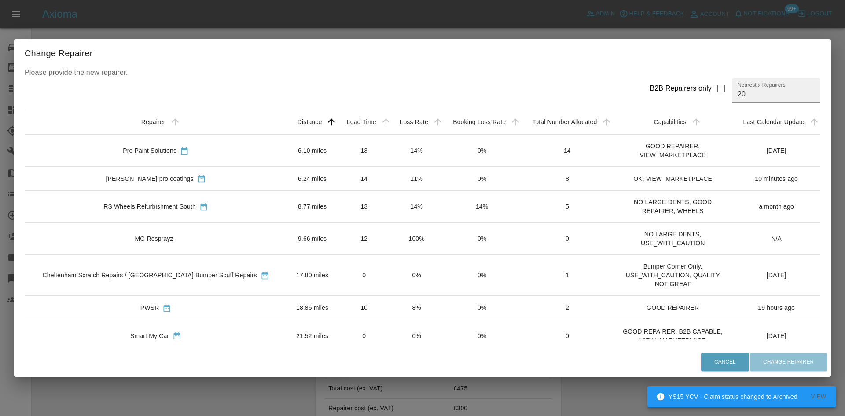
click at [207, 198] on td "RS Wheels Refurbishment South" at bounding box center [156, 207] width 262 height 32
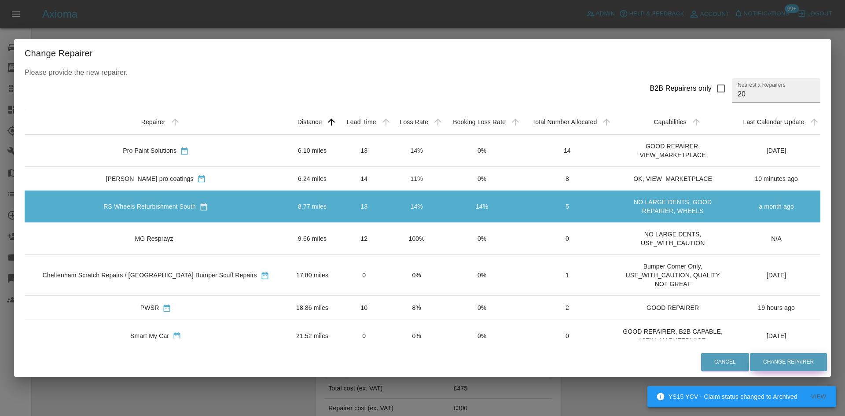
click at [767, 362] on button "Change Repairer" at bounding box center [788, 362] width 77 height 18
